Goal: Information Seeking & Learning: Compare options

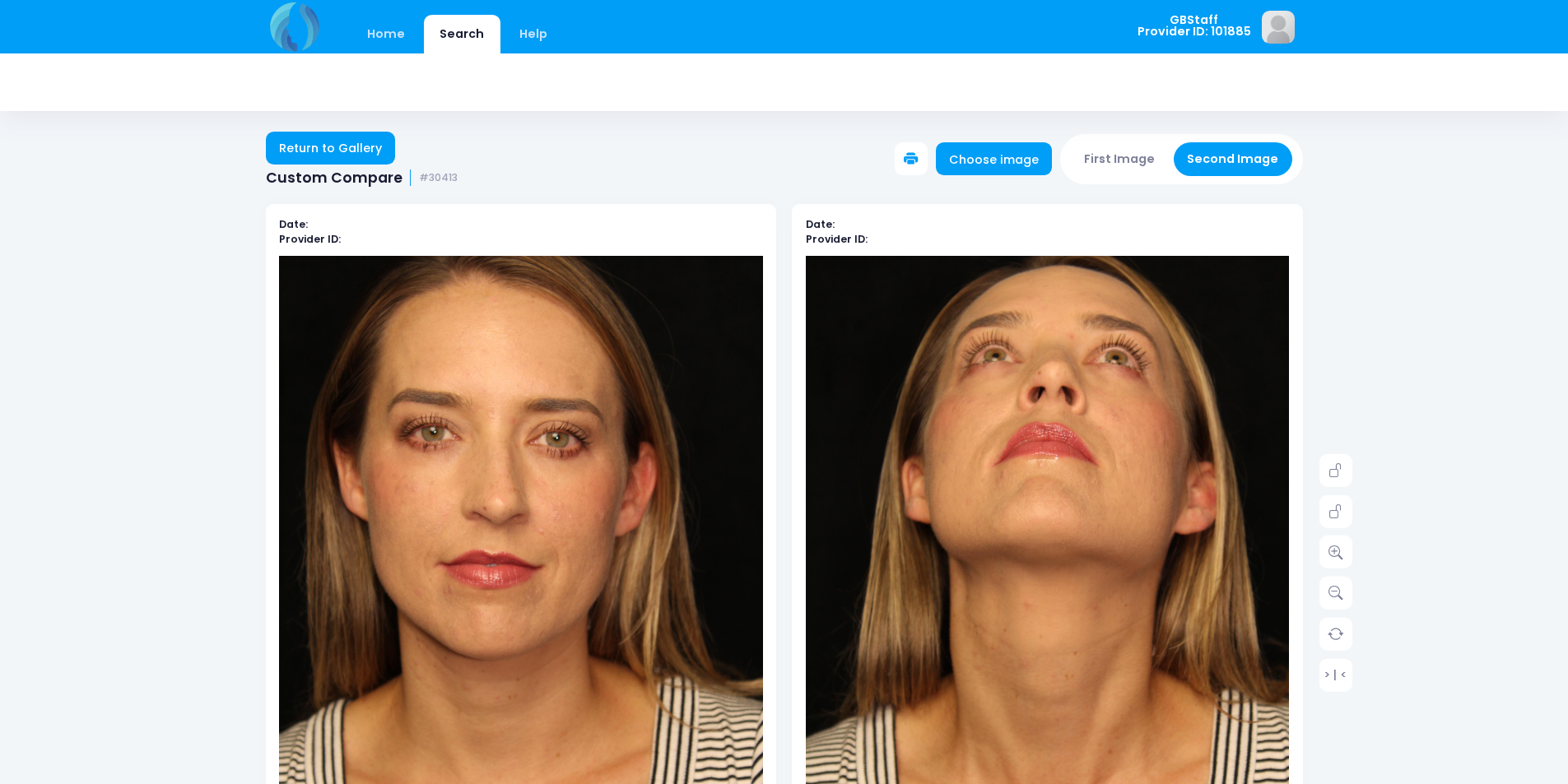
scroll to position [82, 0]
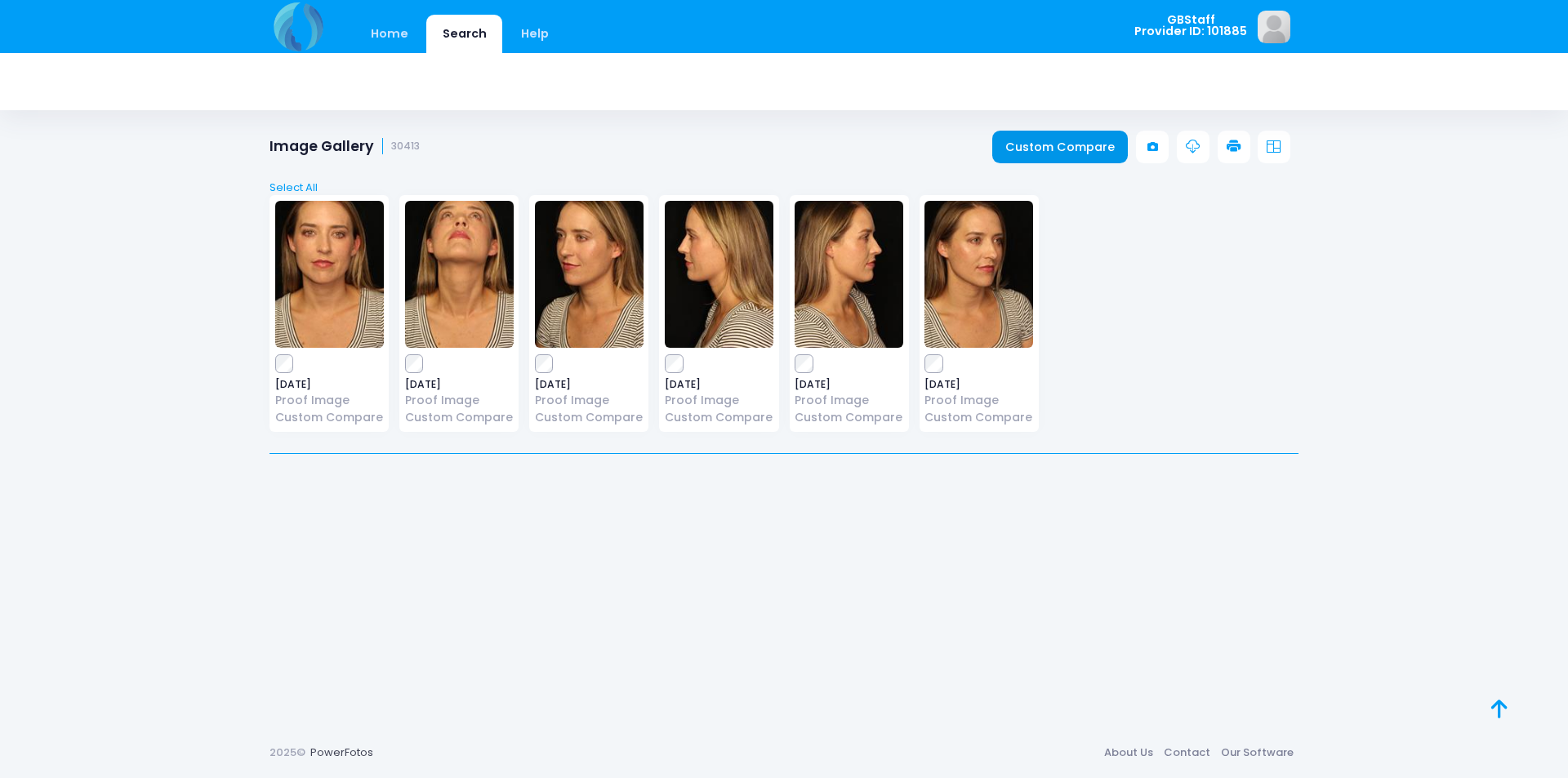
click at [1034, 136] on link "Custom Compare" at bounding box center [1060, 147] width 136 height 33
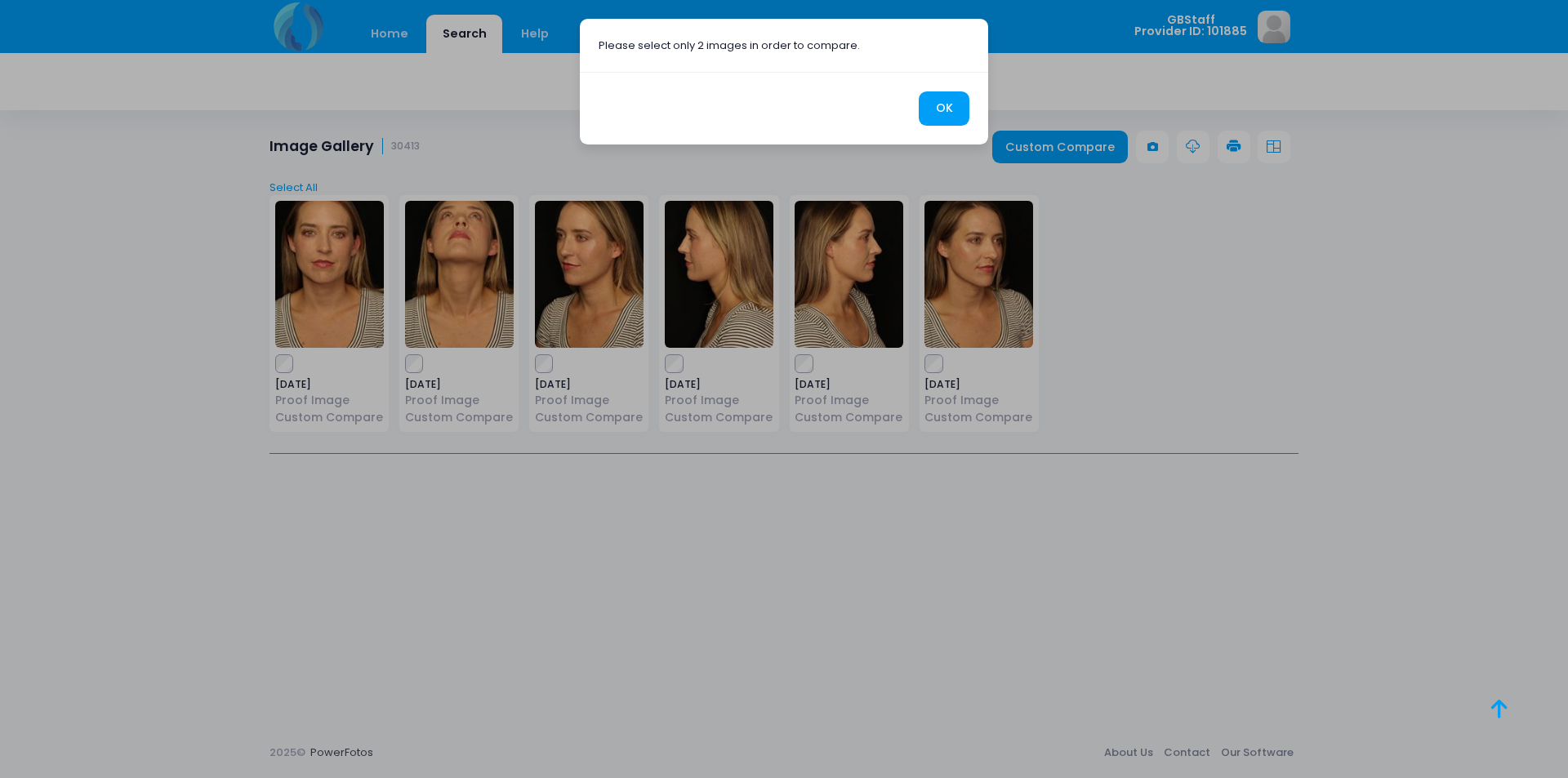
click at [293, 614] on div "Please select only 2 images in order to compare. OK" at bounding box center [784, 389] width 1568 height 778
drag, startPoint x: 419, startPoint y: 365, endPoint x: 463, endPoint y: 363, distance: 44.0
click at [430, 364] on div "Please select only 2 images in order to compare. OK" at bounding box center [784, 389] width 1568 height 778
click at [954, 104] on button "OK" at bounding box center [943, 108] width 51 height 35
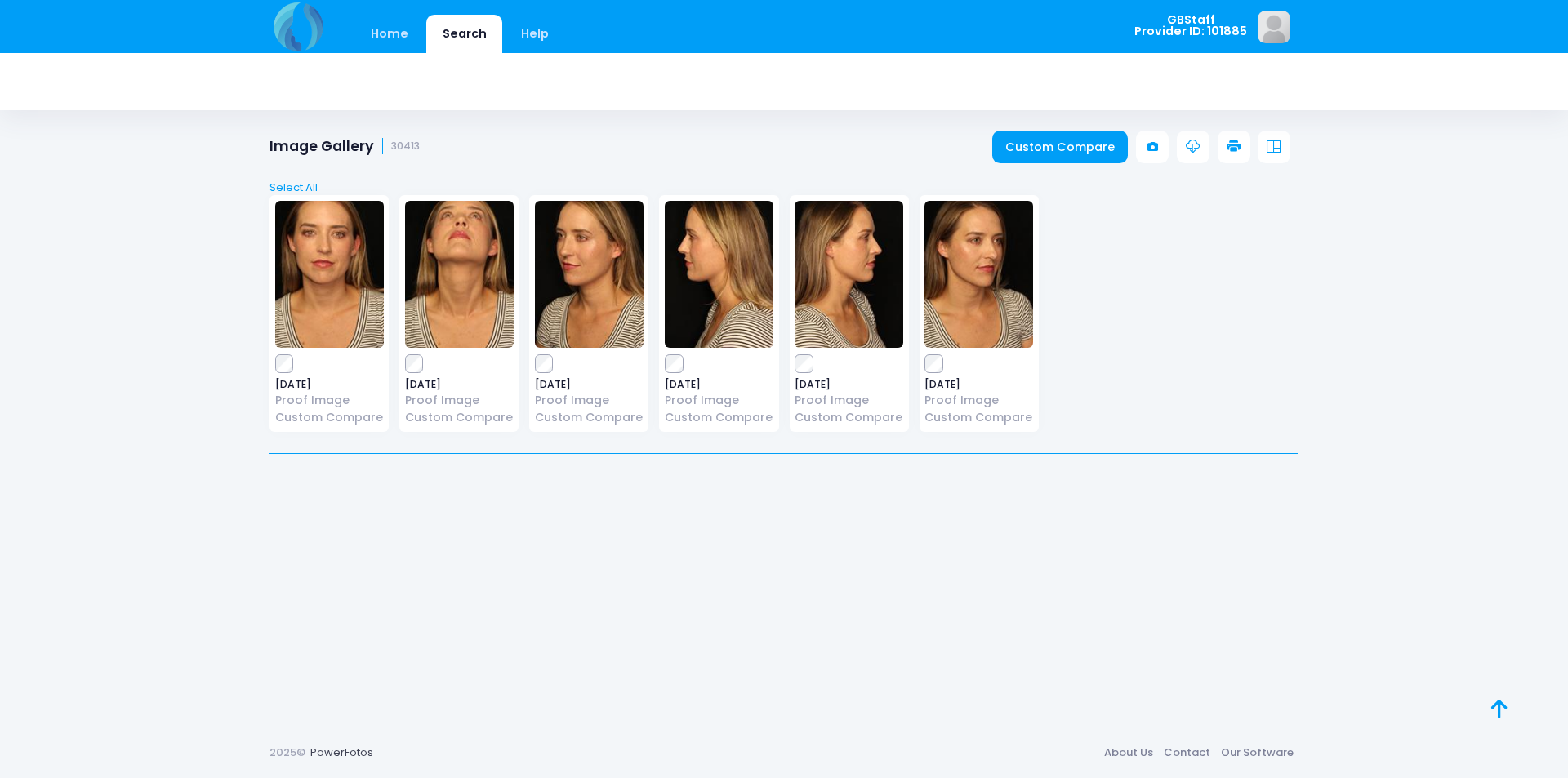
drag, startPoint x: 407, startPoint y: 353, endPoint x: 468, endPoint y: 338, distance: 62.8
click at [414, 348] on div "[DATE] Proof Image Custom Compare" at bounding box center [459, 313] width 119 height 237
click at [1055, 138] on link "Custom Compare" at bounding box center [1060, 147] width 136 height 33
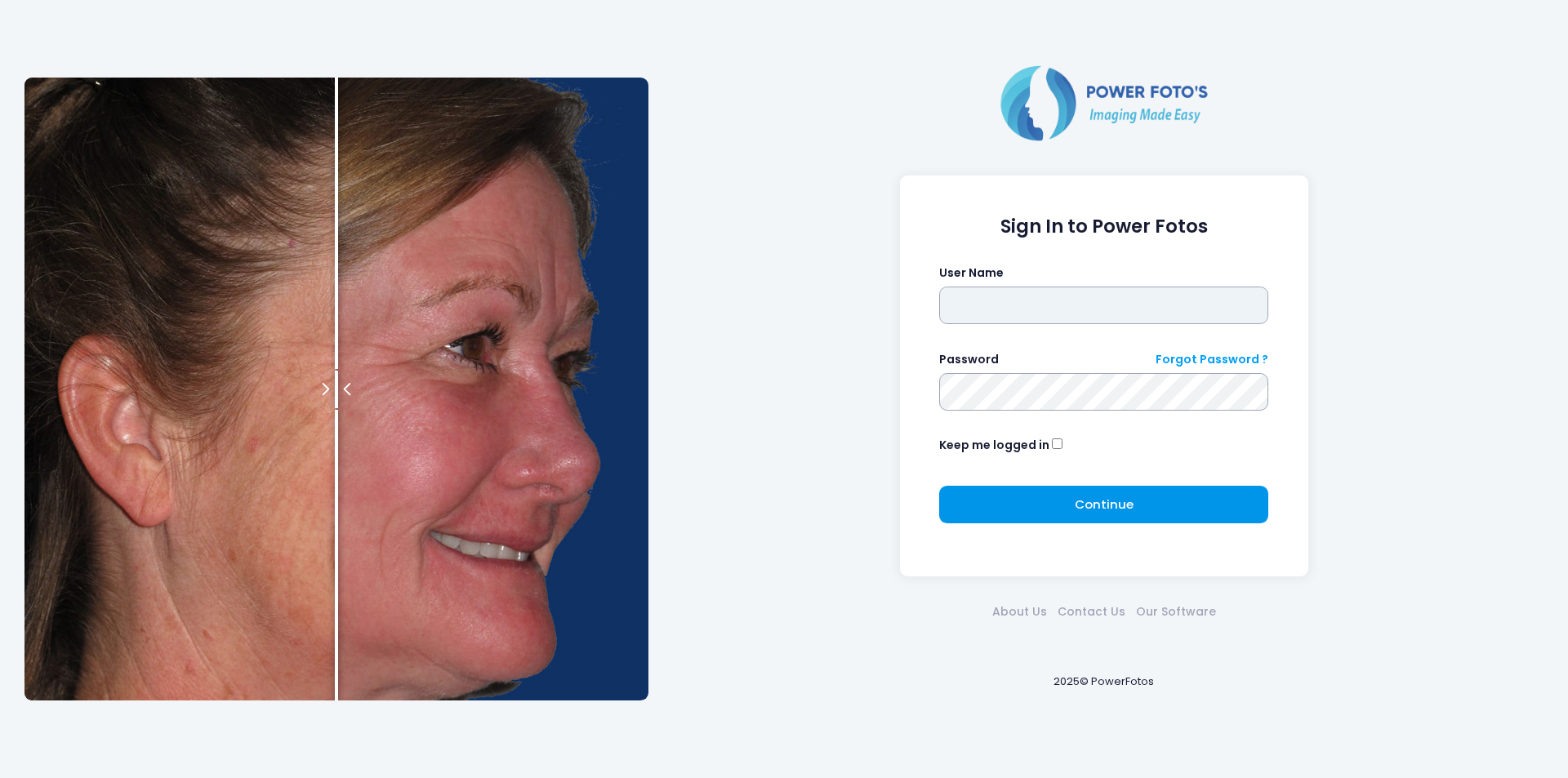
type input "*******"
click at [995, 503] on button "Continue Please wait..." at bounding box center [1104, 504] width 329 height 37
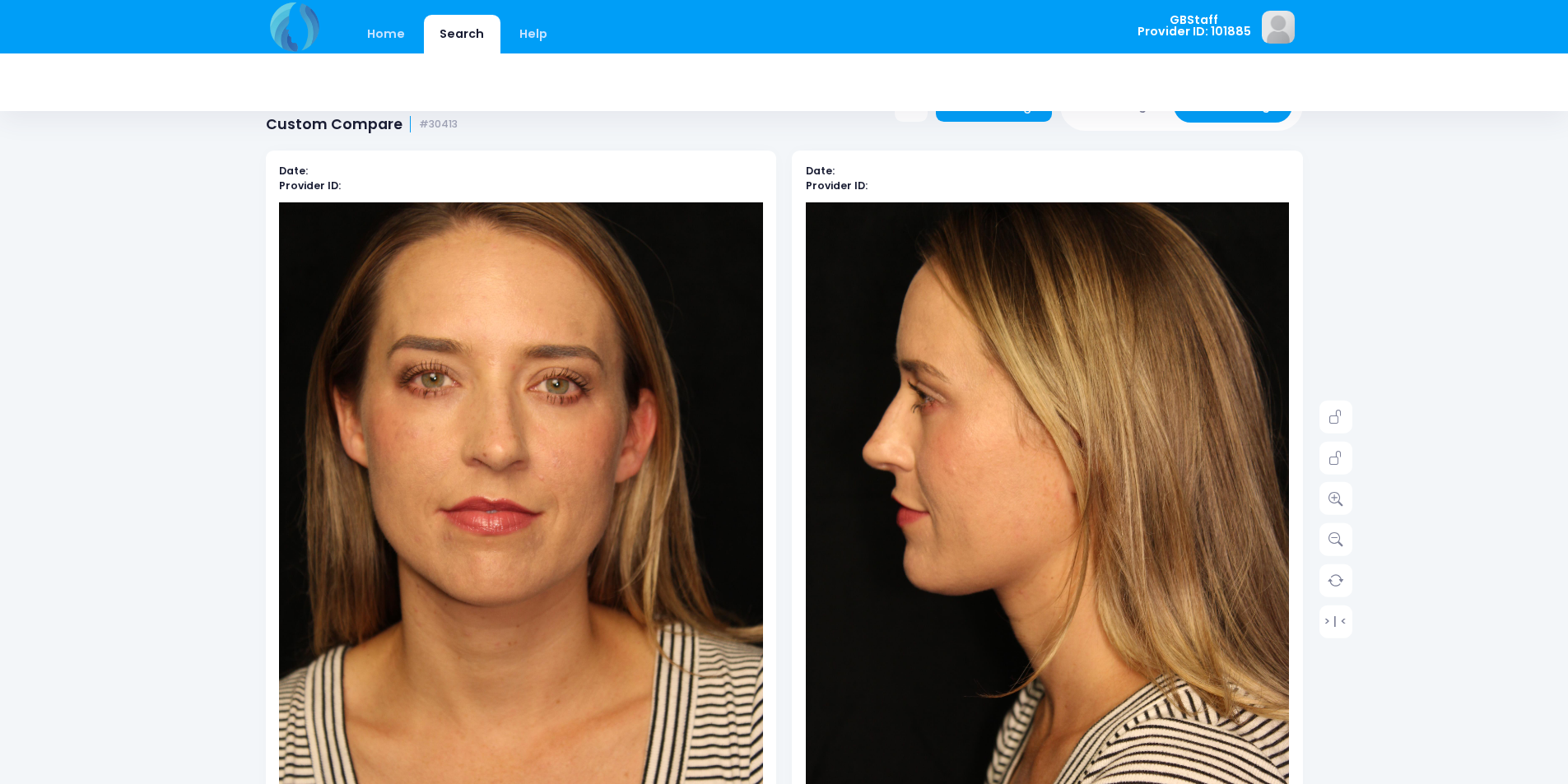
scroll to position [82, 0]
